Goal: Complete application form: Complete application form

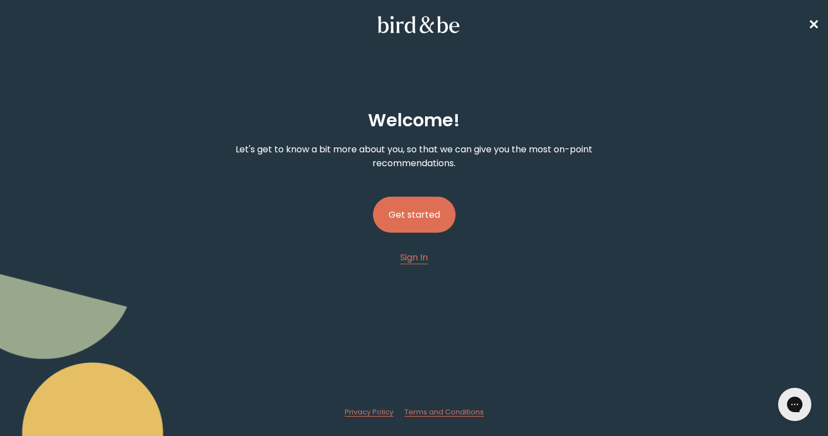
click at [407, 198] on button "Get started" at bounding box center [414, 215] width 83 height 36
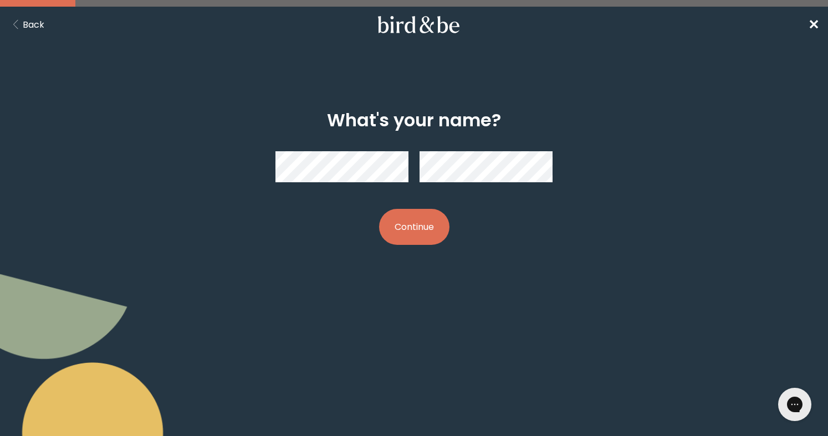
click at [439, 222] on button "Continue" at bounding box center [414, 227] width 70 height 36
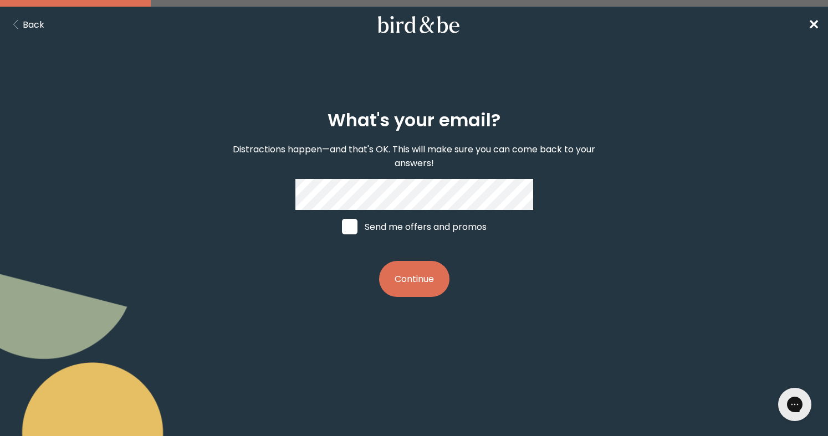
click at [432, 272] on button "Continue" at bounding box center [414, 279] width 70 height 36
click at [434, 284] on button "Continue" at bounding box center [414, 279] width 70 height 36
click at [408, 284] on button "Continue" at bounding box center [414, 279] width 70 height 36
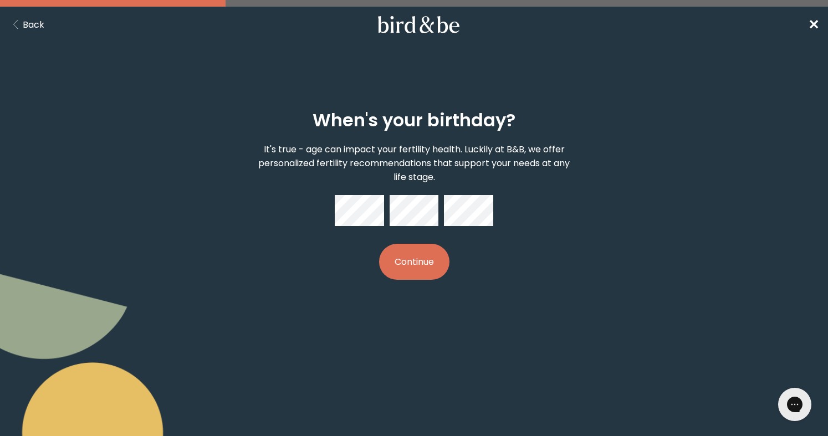
click at [24, 24] on button "Back" at bounding box center [26, 25] width 35 height 14
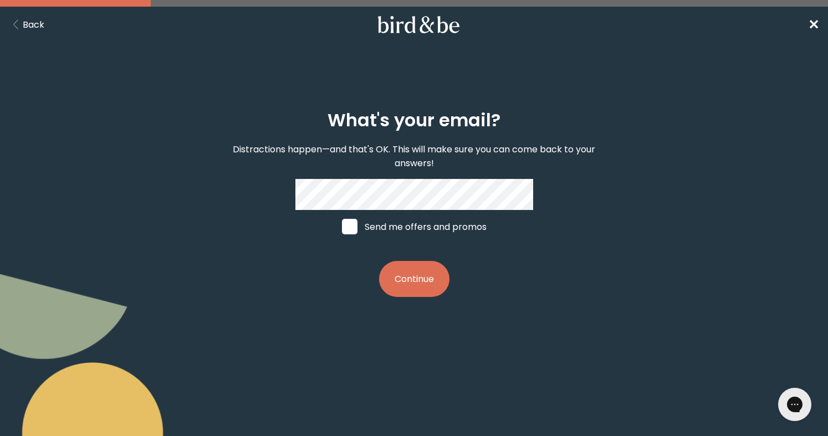
click at [342, 231] on span at bounding box center [350, 227] width 16 height 16
click at [341, 227] on input "Send me offers and promos" at bounding box center [341, 227] width 1 height 1
click at [357, 228] on label "Send me offers and promos" at bounding box center [414, 226] width 166 height 33
click at [342, 227] on input "Send me offers and promos" at bounding box center [341, 227] width 1 height 1
click at [355, 227] on span at bounding box center [350, 227] width 16 height 16
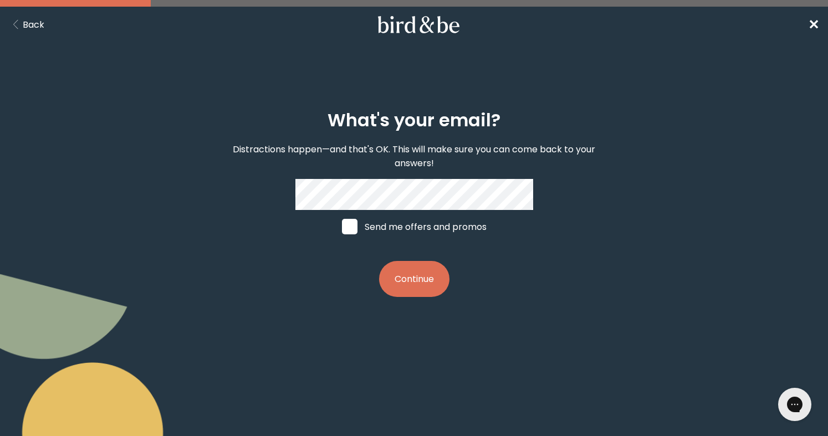
click at [342, 227] on input "Send me offers and promos" at bounding box center [341, 227] width 1 height 1
checkbox input "true"
click at [436, 269] on button "Continue" at bounding box center [414, 279] width 70 height 36
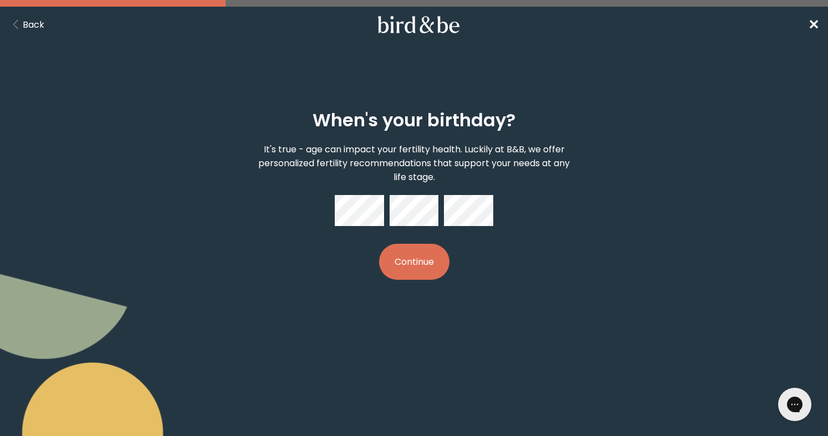
click at [416, 271] on button "Continue" at bounding box center [414, 262] width 70 height 36
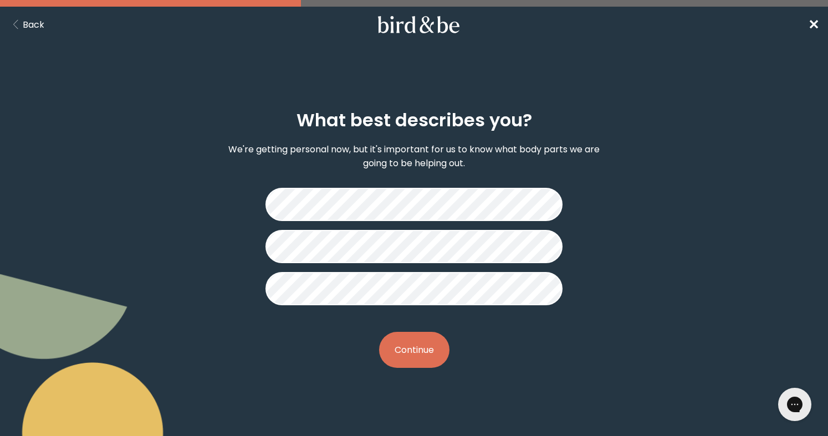
click at [420, 355] on button "Continue" at bounding box center [414, 350] width 70 height 36
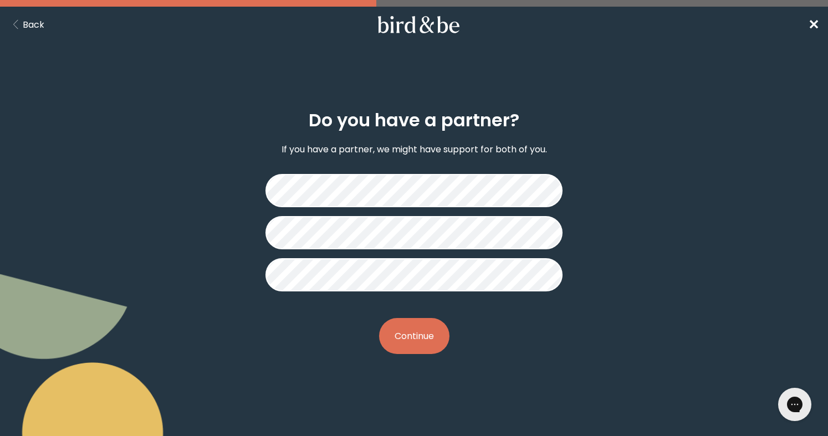
click at [432, 343] on button "Continue" at bounding box center [414, 336] width 70 height 36
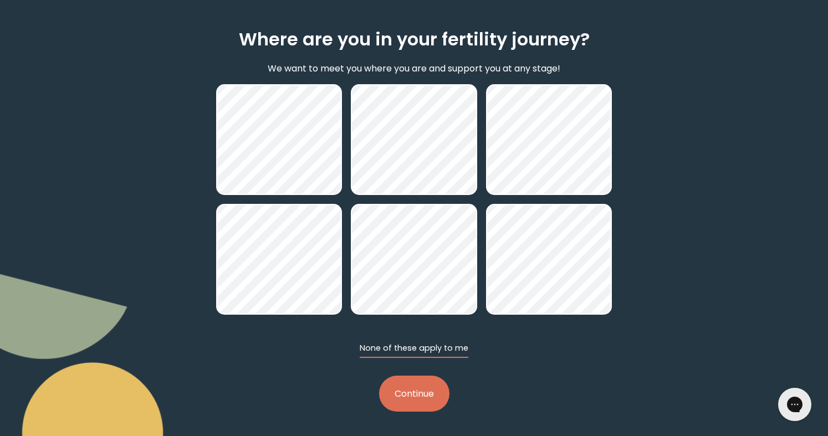
scroll to position [82, 0]
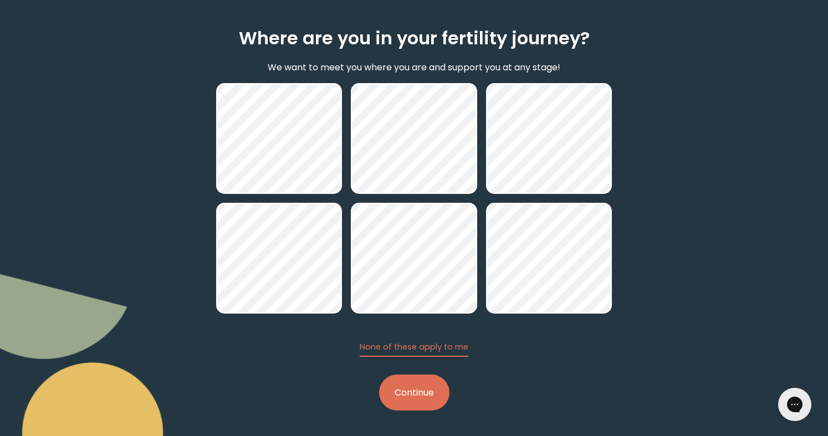
click at [421, 399] on button "Continue" at bounding box center [414, 393] width 70 height 36
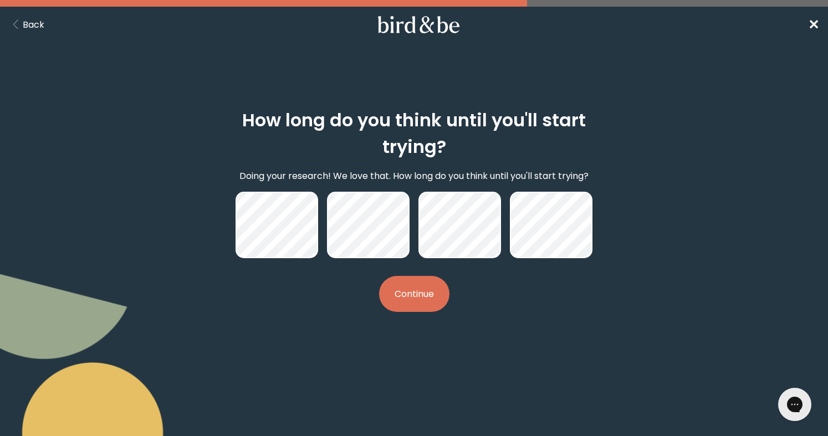
click at [408, 284] on button "Continue" at bounding box center [414, 294] width 70 height 36
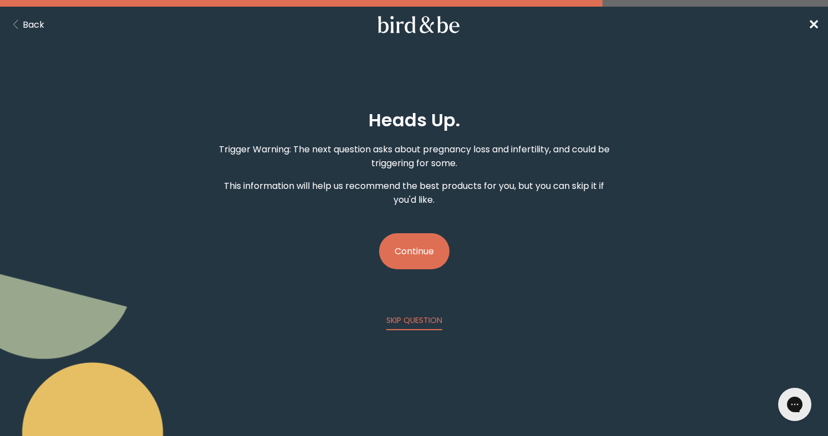
click at [420, 241] on button "Continue" at bounding box center [414, 251] width 70 height 36
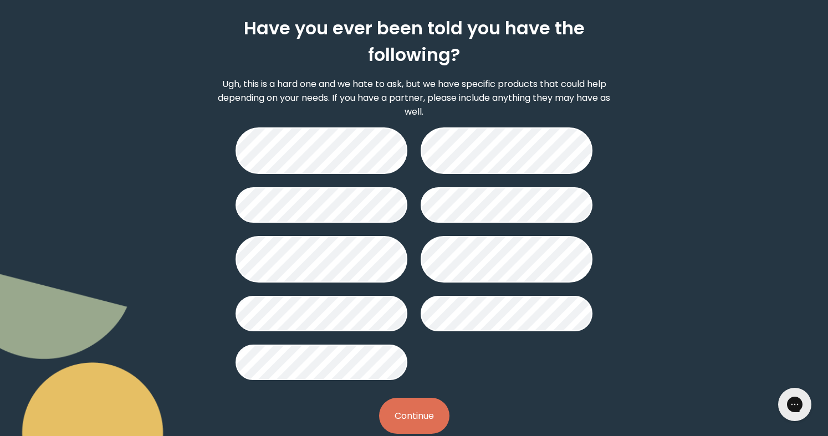
scroll to position [95, 0]
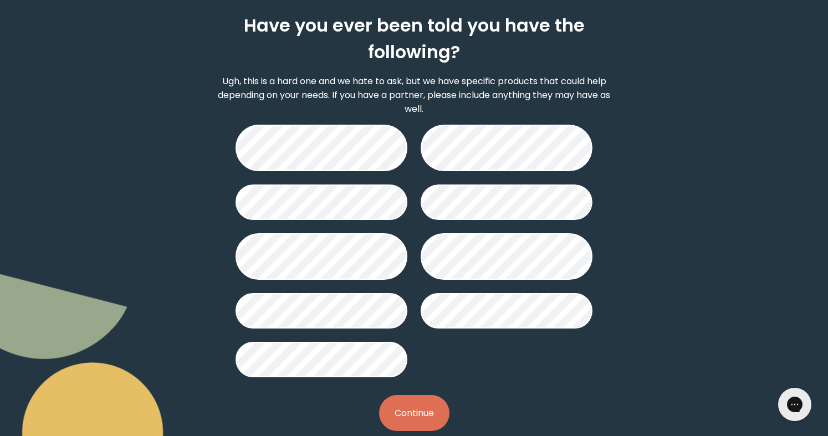
click at [427, 423] on button "Continue" at bounding box center [414, 413] width 70 height 36
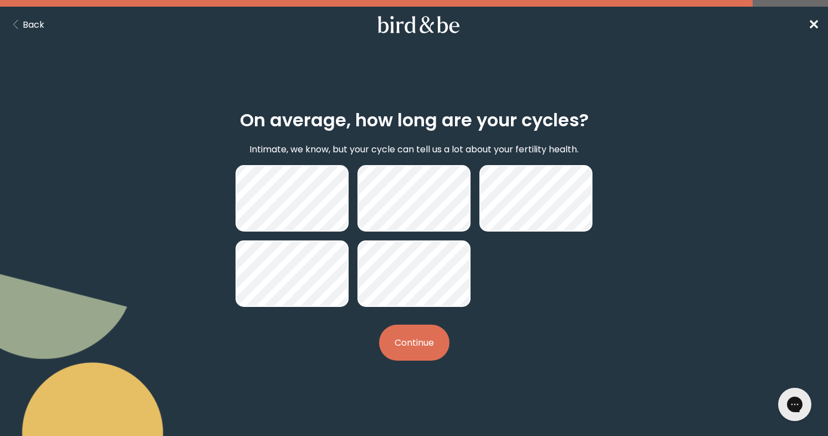
click at [405, 355] on button "Continue" at bounding box center [414, 343] width 70 height 36
